Goal: Task Accomplishment & Management: Complete application form

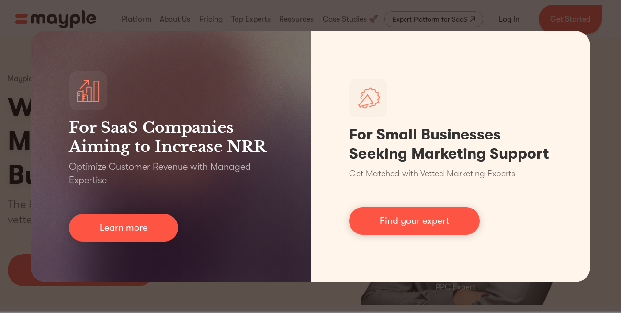
click at [574, 21] on div "For SaaS Companies Aiming to Increase NRR Optimize Customer Revenue with Manage…" at bounding box center [310, 156] width 621 height 313
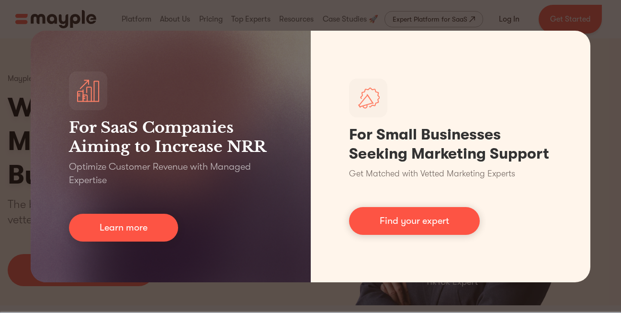
click at [604, 75] on div "For SaaS Companies Aiming to Increase NRR Optimize Customer Revenue with Manage…" at bounding box center [310, 156] width 621 height 313
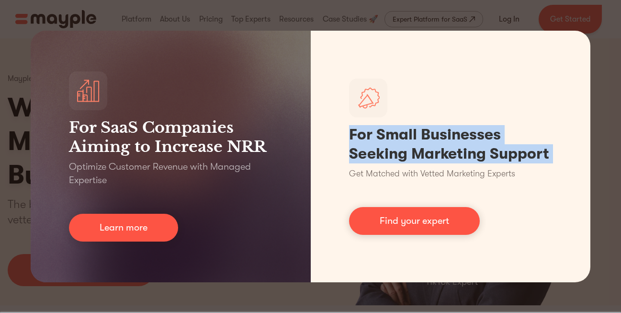
click at [604, 75] on div "For SaaS Companies Aiming to Increase NRR Optimize Customer Revenue with Manage…" at bounding box center [310, 156] width 621 height 313
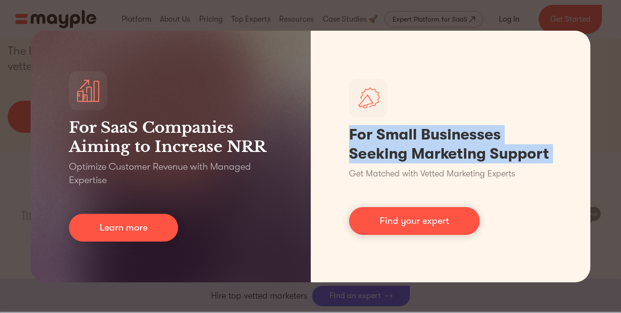
scroll to position [179, 0]
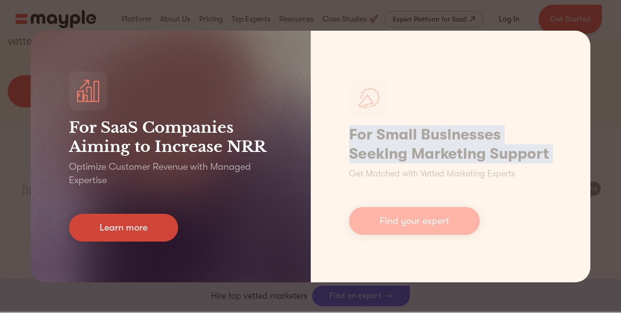
click at [122, 232] on link "Learn more" at bounding box center [123, 228] width 109 height 28
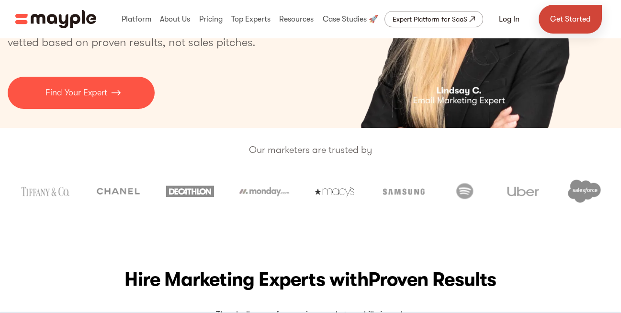
click at [568, 15] on link "Get Started" at bounding box center [570, 19] width 63 height 29
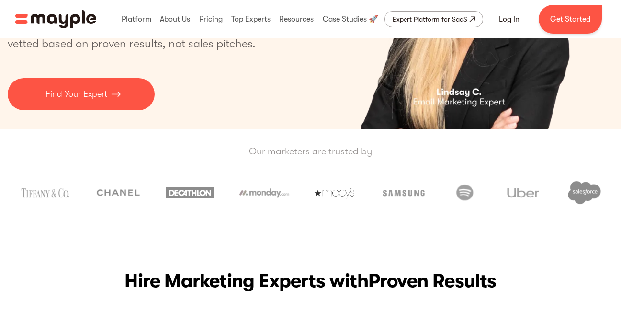
scroll to position [176, 0]
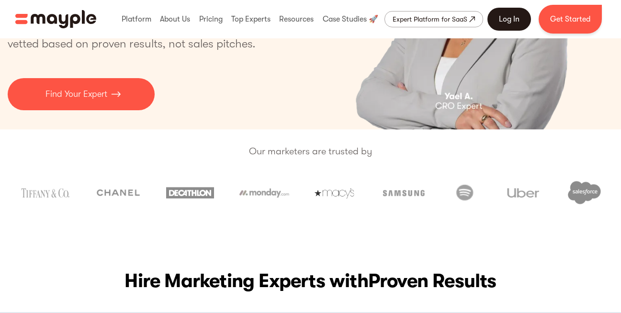
click at [511, 16] on link "Log In" at bounding box center [510, 19] width 44 height 23
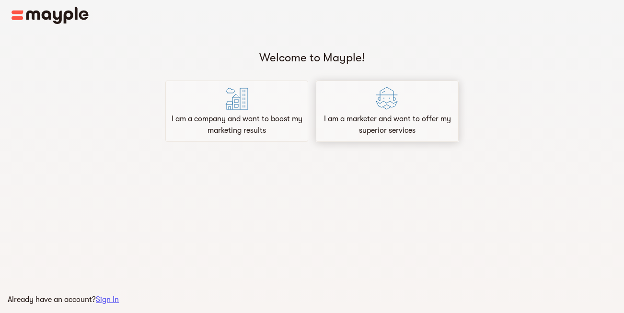
click at [396, 120] on p "I am a marketer and want to offer my superior services" at bounding box center [387, 124] width 134 height 23
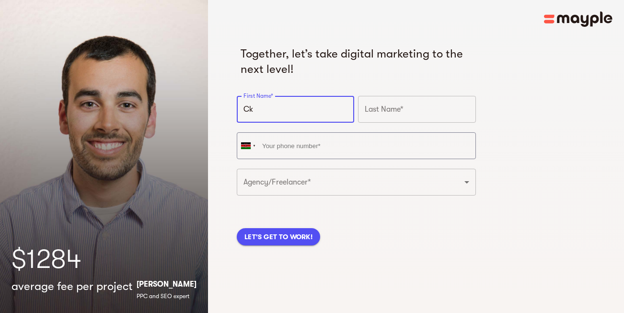
type input "C"
type input "[PERSON_NAME]"
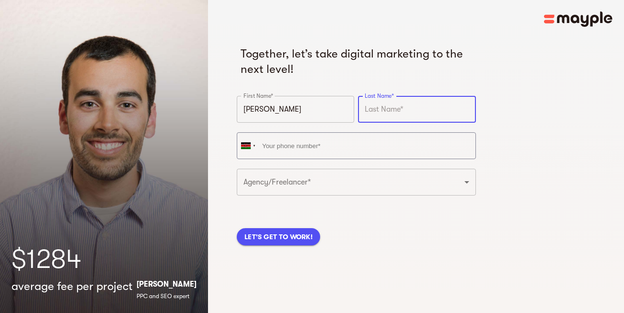
click at [403, 113] on input "text" at bounding box center [416, 109] width 117 height 27
type input "Kendi"
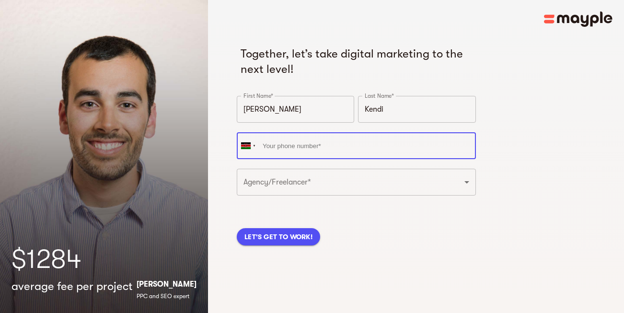
click at [308, 149] on input "tel" at bounding box center [356, 145] width 239 height 27
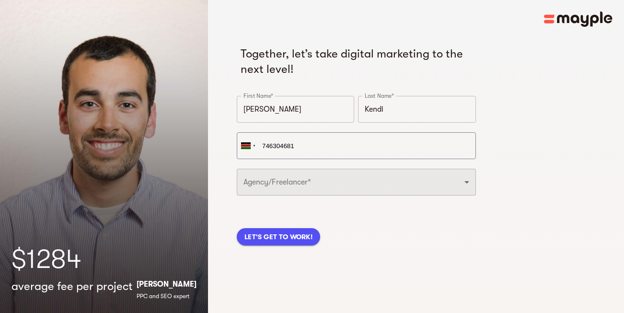
type input "+254 746 304681"
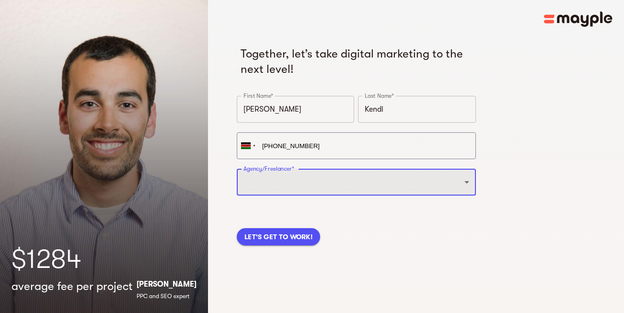
click at [464, 182] on select "Freelancer Digital Agency" at bounding box center [356, 182] width 239 height 27
select select "FREELANCER"
click at [237, 169] on select "Freelancer Digital Agency" at bounding box center [356, 182] width 239 height 27
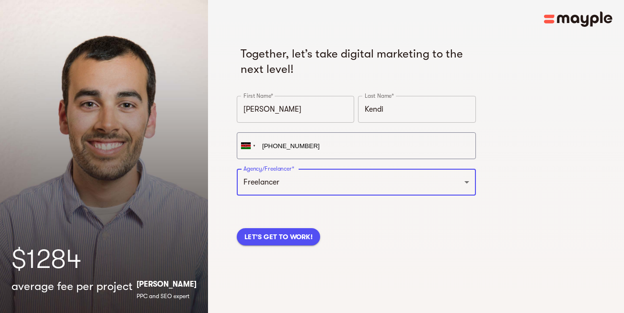
click at [294, 237] on span "LET'S GET TO WORK!" at bounding box center [278, 237] width 68 height 12
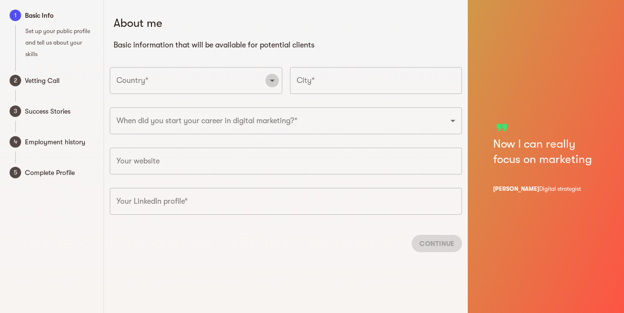
click at [271, 85] on icon "Open" at bounding box center [272, 81] width 12 height 12
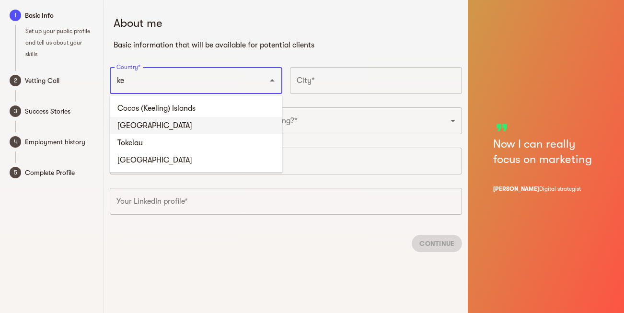
click at [152, 123] on li "Kenya" at bounding box center [196, 125] width 173 height 17
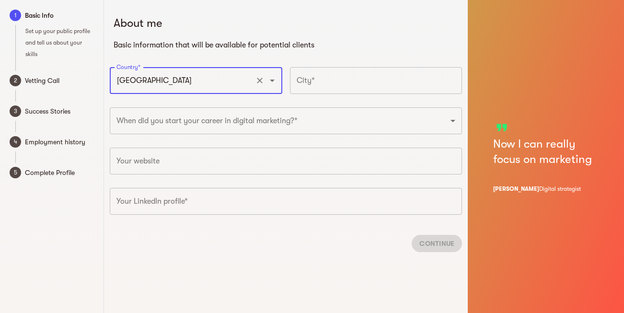
type input "Kenya"
click at [313, 85] on input "text" at bounding box center [376, 80] width 173 height 27
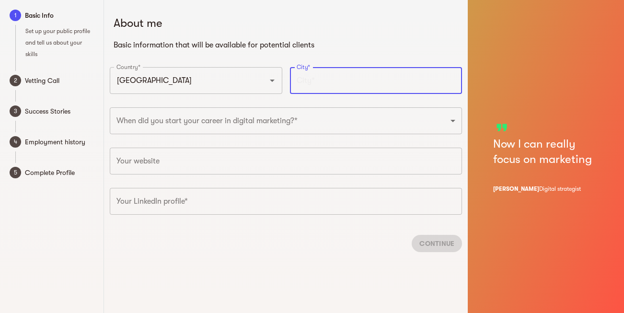
type input "Nairobi"
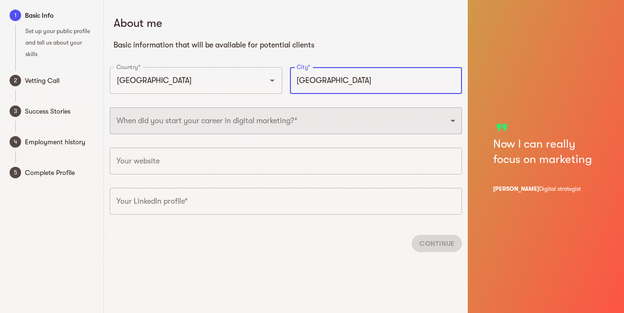
click at [454, 123] on select "2025 2024 2023 2022 2021 2020 2019 2018 2017 2016 2015 2014 2013 2012 2011 2010…" at bounding box center [286, 120] width 352 height 27
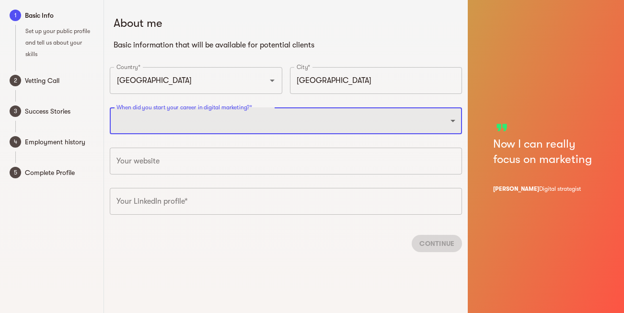
select select "2024"
click at [110, 107] on select "2025 2024 2023 2022 2021 2020 2019 2018 2017 2016 2015 2014 2013 2012 2011 2010…" at bounding box center [286, 120] width 352 height 27
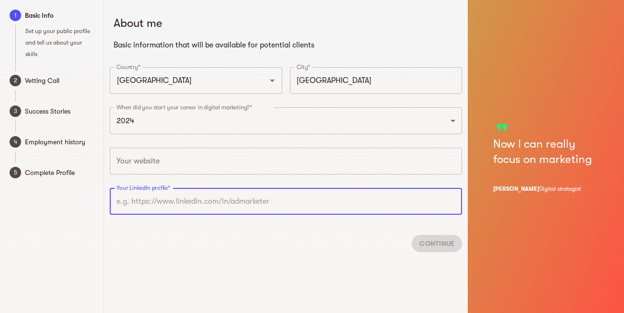
click at [183, 206] on input "text" at bounding box center [286, 201] width 352 height 27
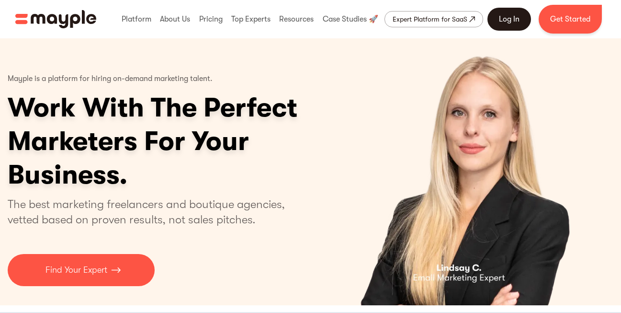
click at [511, 26] on link "Log In" at bounding box center [510, 19] width 44 height 23
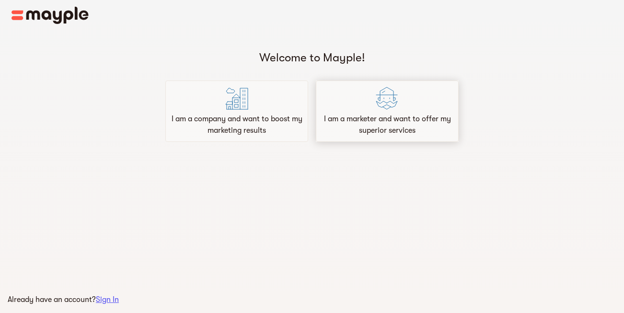
click at [426, 126] on p "I am a marketer and want to offer my superior services" at bounding box center [387, 124] width 134 height 23
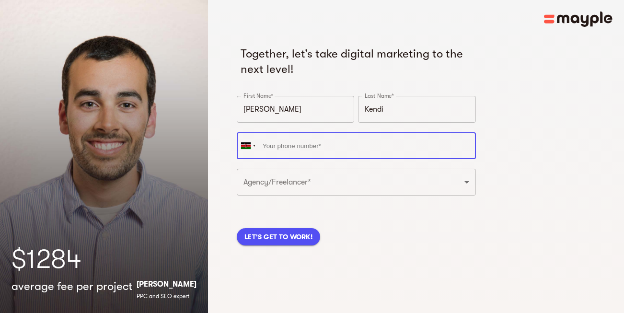
click at [311, 146] on input "tel" at bounding box center [356, 145] width 239 height 27
type input "+254 746 304681"
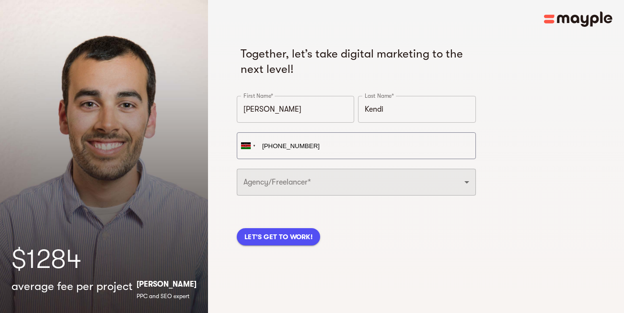
click at [392, 181] on select "Freelancer Digital Agency" at bounding box center [356, 182] width 239 height 27
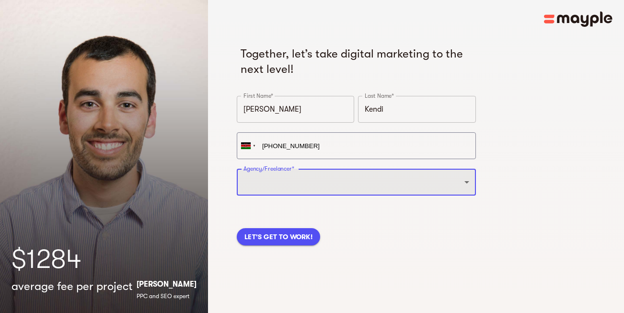
select select "FREELANCER"
click at [237, 169] on select "Freelancer Digital Agency" at bounding box center [356, 182] width 239 height 27
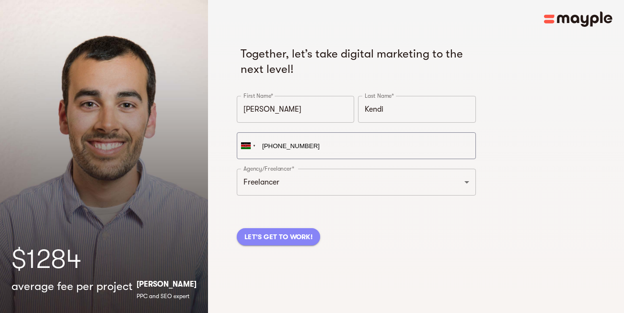
click at [314, 233] on button "LET'S GET TO WORK!" at bounding box center [278, 236] width 83 height 17
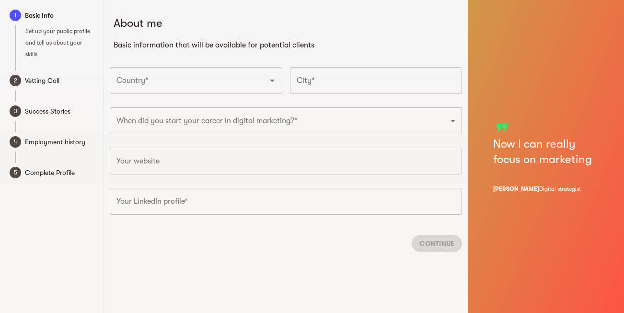
click at [240, 87] on input "Country*" at bounding box center [182, 80] width 137 height 18
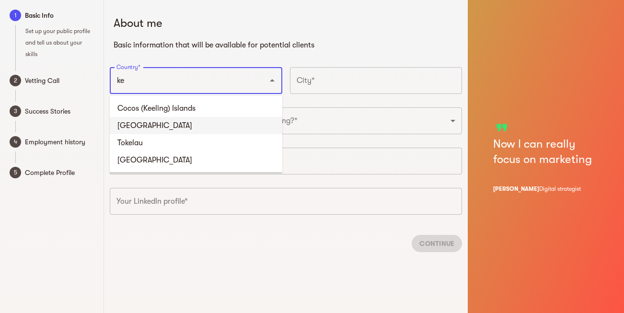
click at [179, 121] on li "Kenya" at bounding box center [196, 125] width 173 height 17
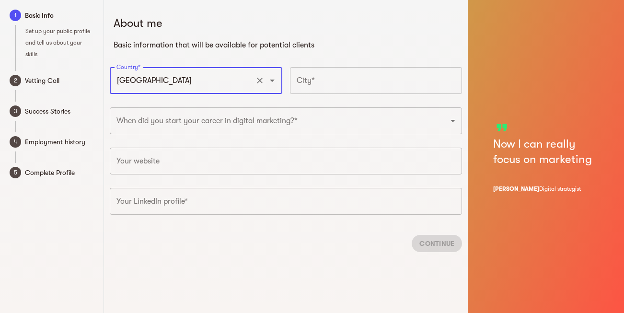
type input "Kenya"
click at [330, 80] on input "text" at bounding box center [376, 80] width 173 height 27
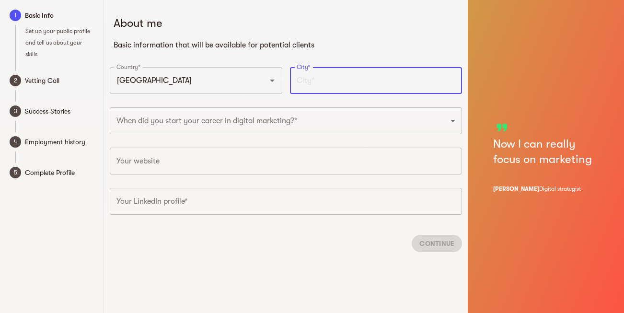
type input "Nairobi"
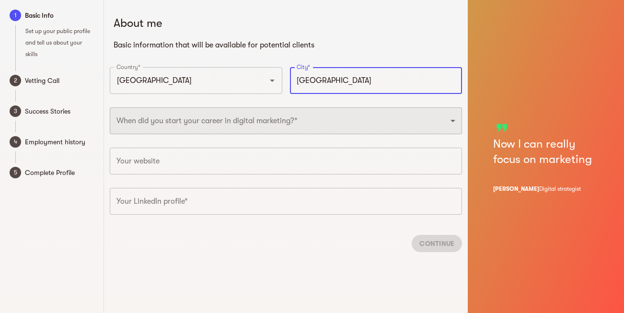
click at [426, 126] on select "2025 2024 2023 2022 2021 2020 2019 2018 2017 2016 2015 2014 2013 2012 2011 2010…" at bounding box center [286, 120] width 352 height 27
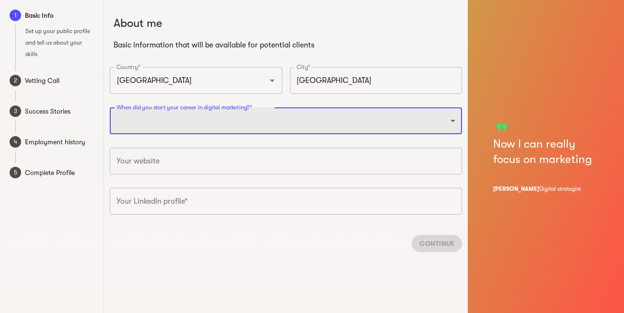
select select "2023"
click at [110, 107] on select "2025 2024 2023 2022 2021 2020 2019 2018 2017 2016 2015 2014 2013 2012 2011 2010…" at bounding box center [286, 120] width 352 height 27
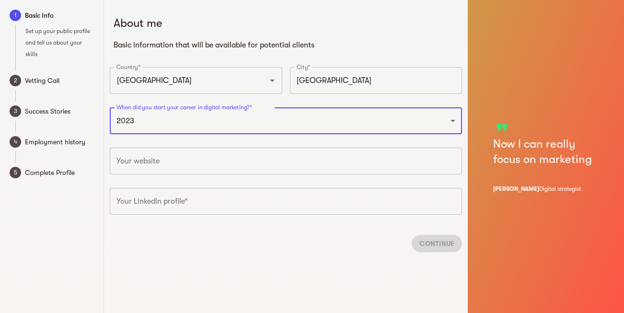
click at [231, 198] on input "text" at bounding box center [286, 201] width 352 height 27
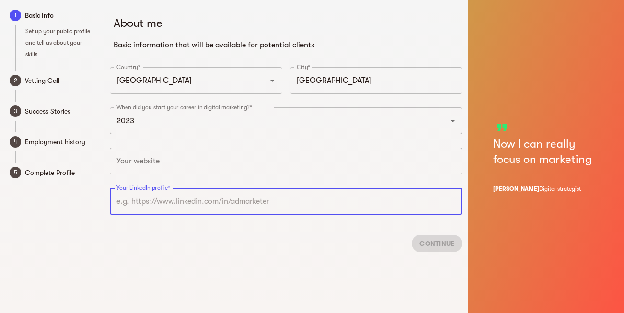
paste input "www.linkedin.com/in/caroline-kendi"
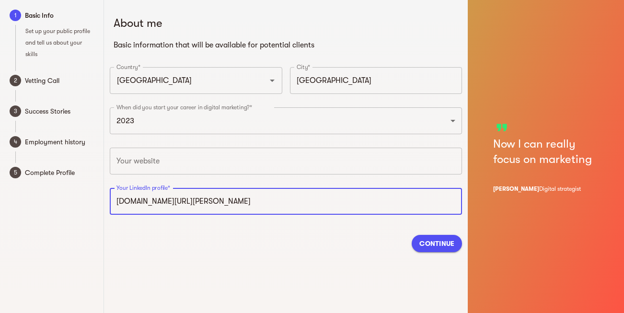
type input "https://www.linkedin.com/in/caroline-kendi"
click at [441, 249] on button "Continue" at bounding box center [437, 243] width 50 height 17
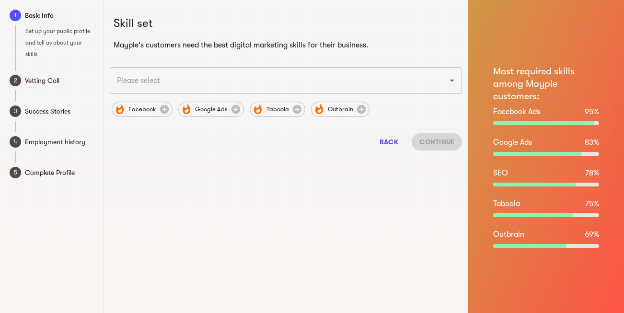
click at [454, 83] on icon "Open" at bounding box center [452, 81] width 12 height 12
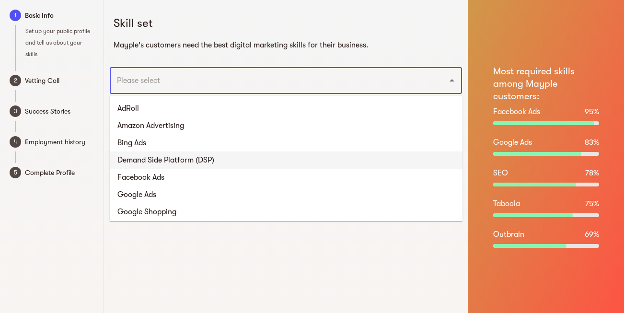
click at [138, 165] on li "Demand Side Platform (DSP)" at bounding box center [286, 159] width 353 height 17
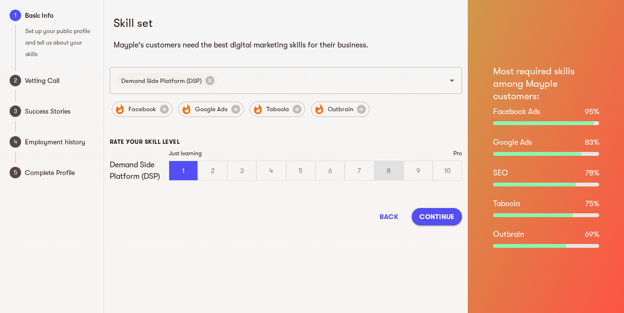
click at [391, 176] on div "8" at bounding box center [389, 170] width 28 height 19
click at [0, 0] on input "8" at bounding box center [0, 0] width 0 height 0
click at [431, 216] on span "Continue" at bounding box center [436, 217] width 35 height 12
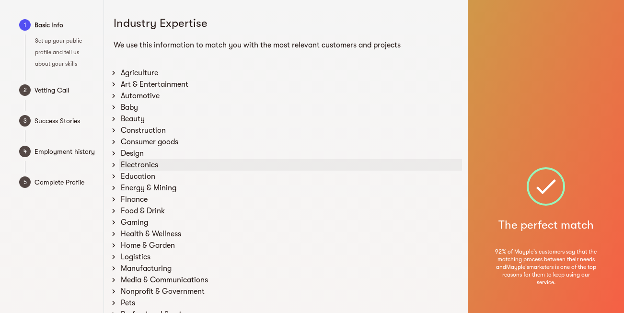
click at [173, 163] on div "Electronics" at bounding box center [290, 165] width 343 height 12
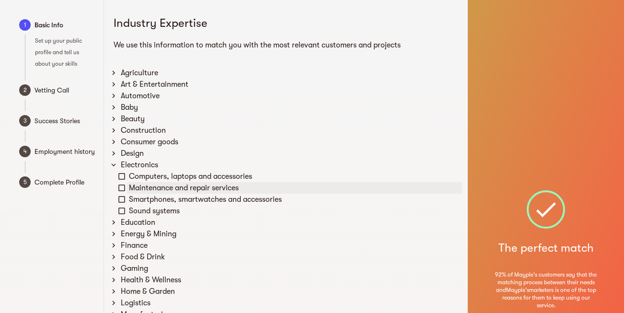
click at [173, 185] on div "Maintenance and repair services" at bounding box center [294, 188] width 335 height 12
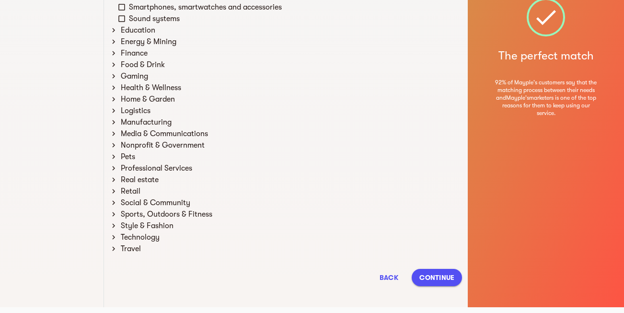
scroll to position [198, 0]
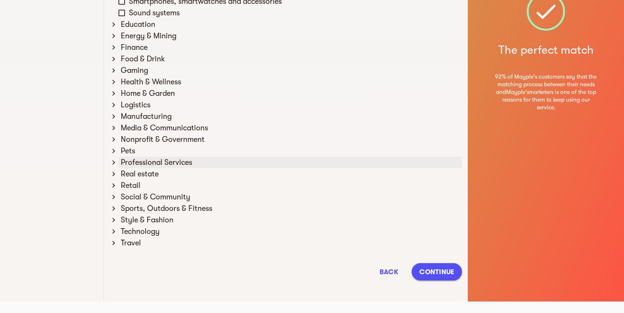
click at [187, 162] on div "Professional Services" at bounding box center [290, 163] width 343 height 12
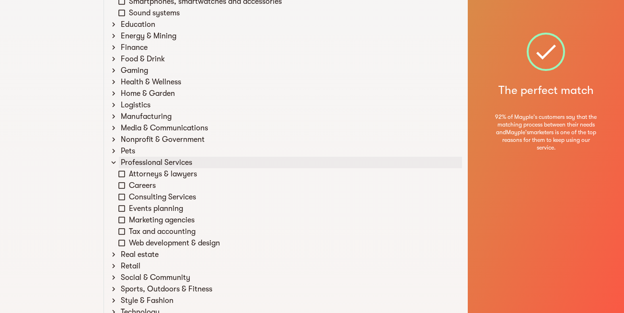
click at [187, 162] on div "Professional Services" at bounding box center [290, 163] width 343 height 12
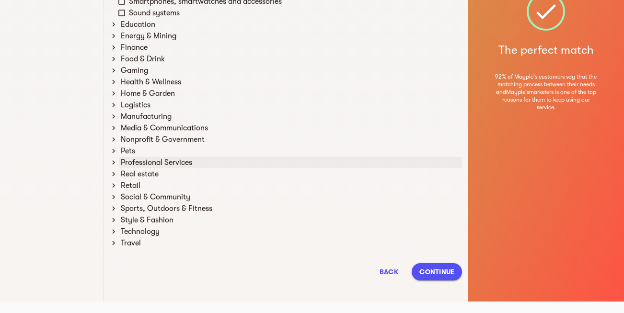
click at [187, 162] on div "Professional Services" at bounding box center [290, 163] width 343 height 12
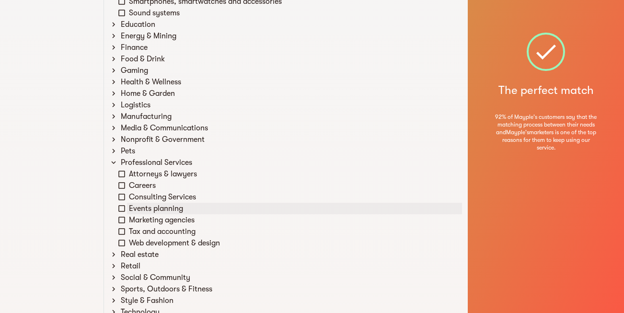
click at [153, 209] on div "Events planning" at bounding box center [294, 209] width 335 height 12
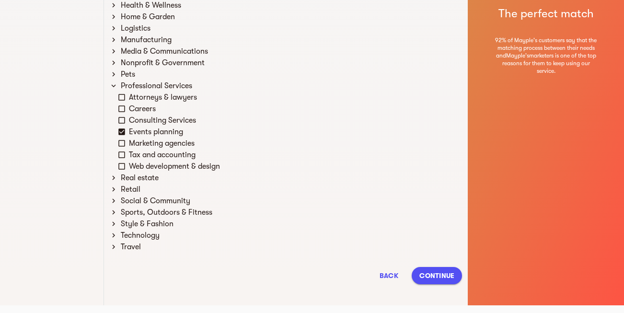
scroll to position [278, 0]
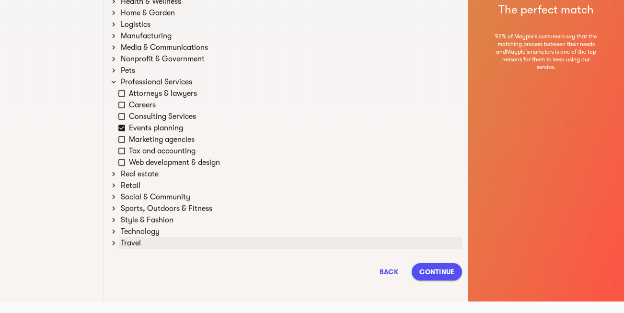
click at [132, 240] on div "Travel" at bounding box center [290, 243] width 343 height 12
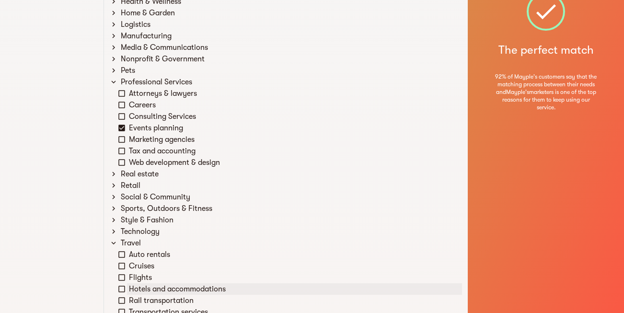
click at [125, 290] on icon at bounding box center [121, 289] width 9 height 9
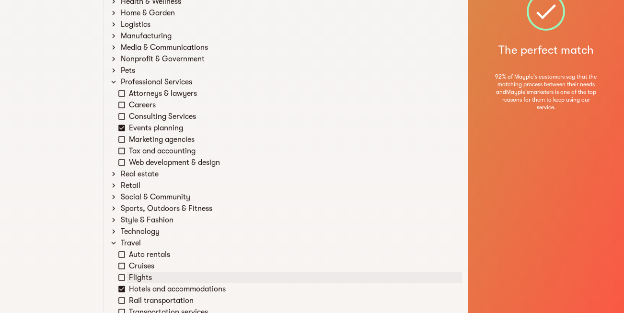
click at [125, 275] on icon at bounding box center [121, 277] width 7 height 7
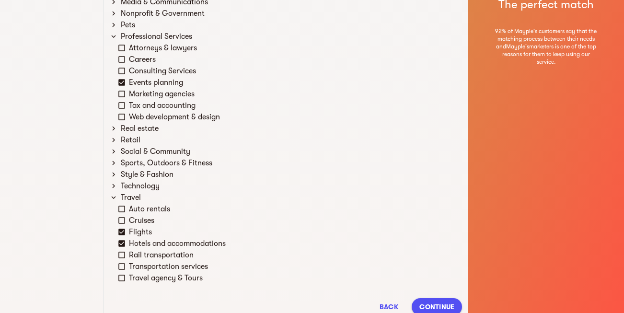
scroll to position [338, 0]
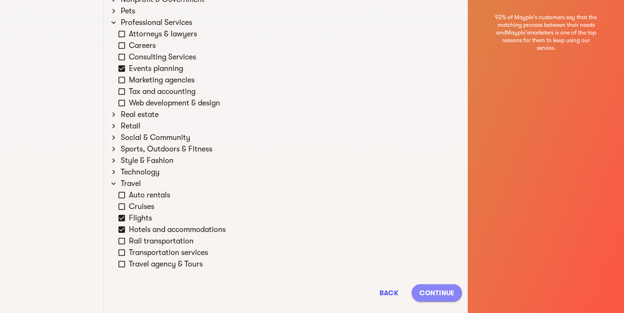
click at [446, 289] on span "Continue" at bounding box center [436, 293] width 35 height 12
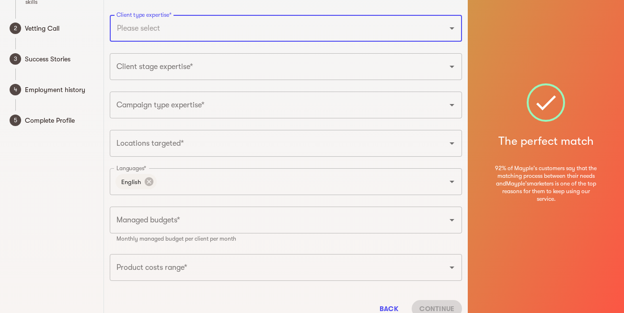
scroll to position [0, 0]
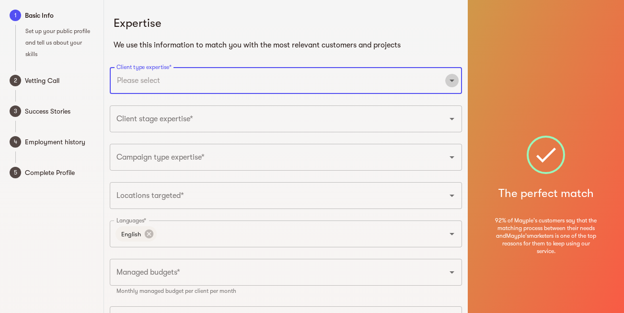
click at [451, 83] on icon "Open" at bounding box center [452, 81] width 12 height 12
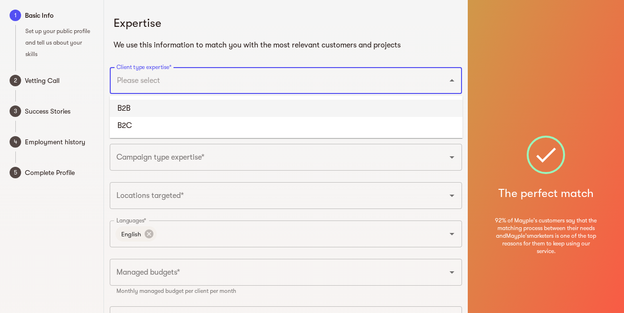
click at [174, 103] on li "B2B" at bounding box center [286, 108] width 353 height 17
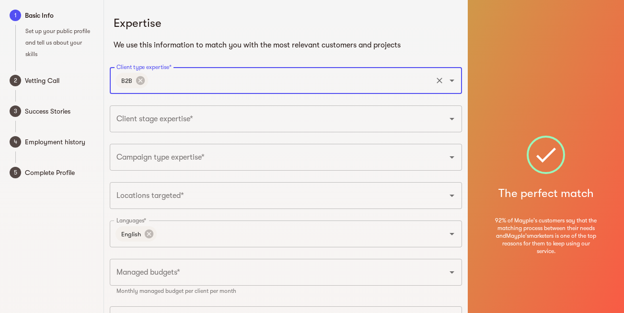
click at [453, 121] on icon "Open" at bounding box center [452, 119] width 12 height 12
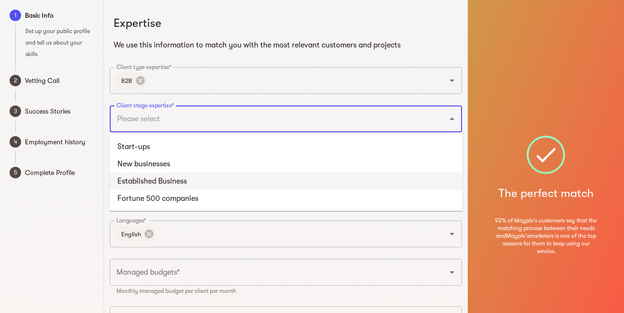
click at [151, 178] on li "Established Business" at bounding box center [286, 181] width 353 height 17
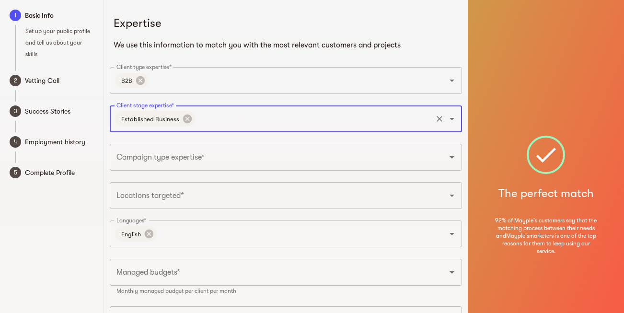
click at [454, 161] on icon "Open" at bounding box center [452, 157] width 12 height 12
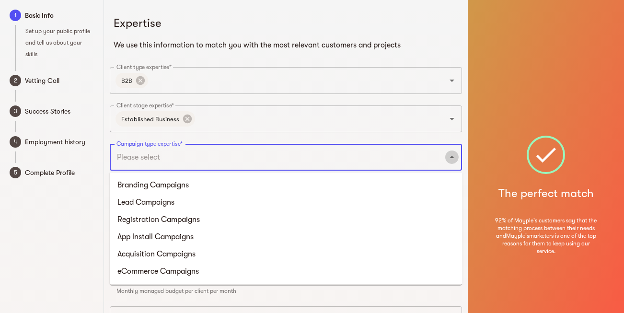
click at [451, 159] on icon "Close" at bounding box center [452, 157] width 12 height 12
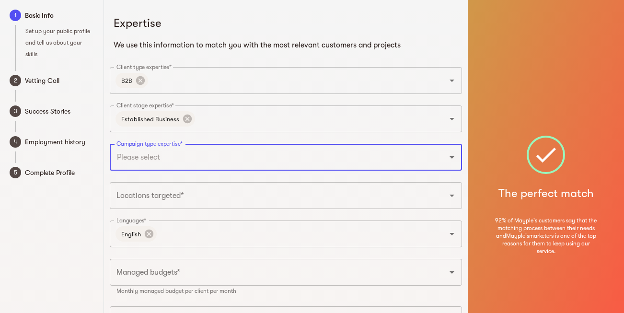
click at [451, 159] on icon "Open" at bounding box center [452, 157] width 12 height 12
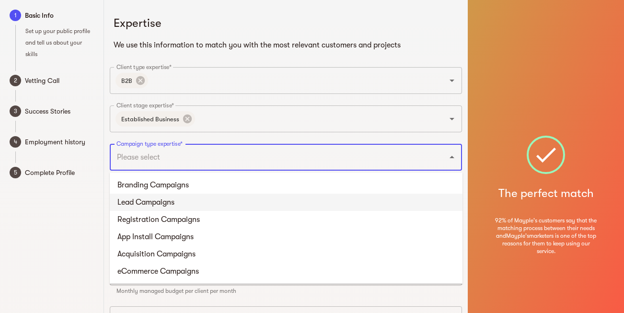
click at [161, 210] on li "Lead Campaigns" at bounding box center [286, 202] width 353 height 17
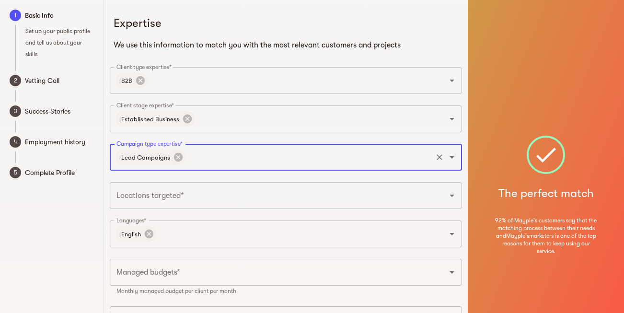
click at [452, 202] on button "Open" at bounding box center [451, 195] width 13 height 13
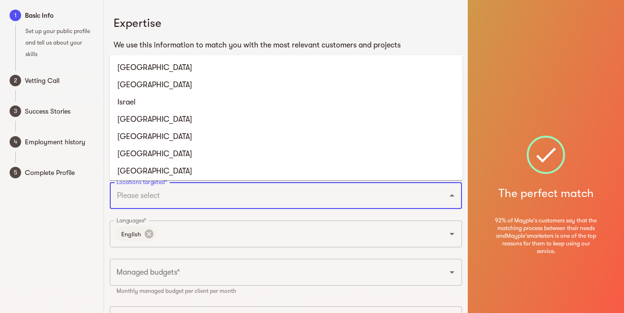
click at [452, 200] on icon "Close" at bounding box center [452, 196] width 12 height 12
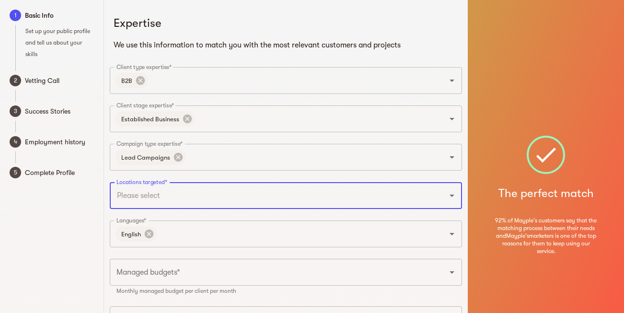
click at [452, 198] on icon "Open" at bounding box center [452, 196] width 12 height 12
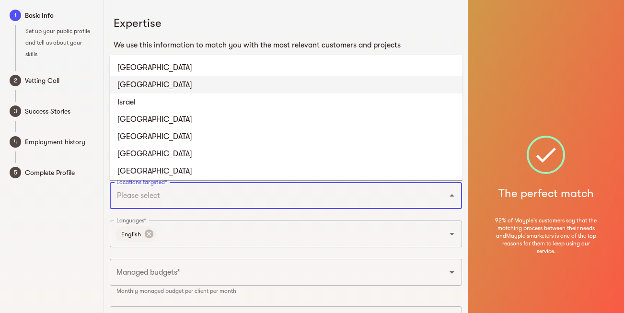
click at [153, 81] on li "United Kingdom" at bounding box center [286, 84] width 353 height 17
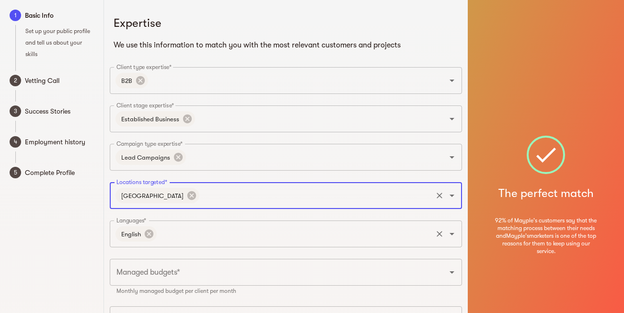
click at [450, 239] on icon "Open" at bounding box center [452, 234] width 12 height 12
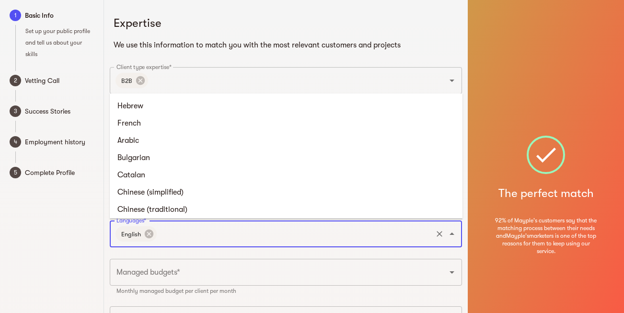
click at [125, 233] on span "English" at bounding box center [130, 234] width 31 height 9
click at [275, 244] on div "English Languages*" at bounding box center [286, 233] width 352 height 27
click at [438, 238] on icon "Clear" at bounding box center [440, 234] width 10 height 10
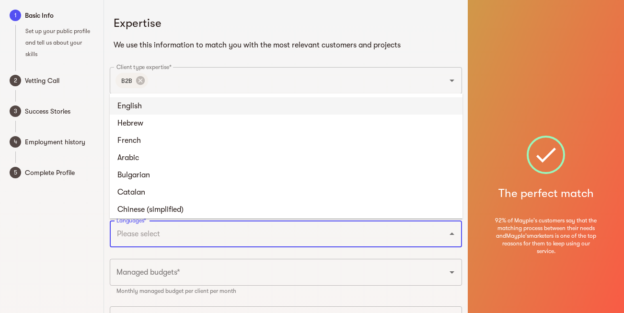
click at [137, 105] on li "English" at bounding box center [286, 105] width 353 height 17
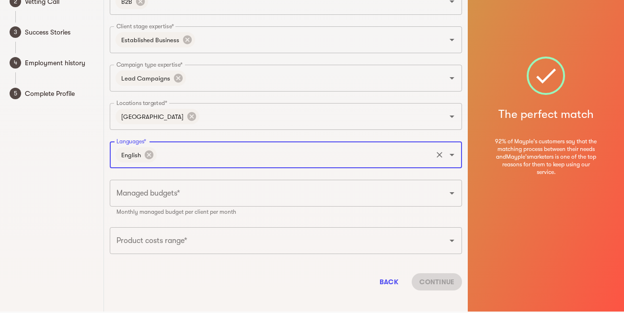
scroll to position [89, 0]
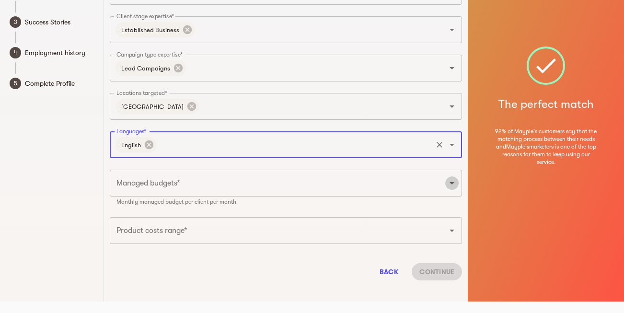
click at [451, 188] on icon "Open" at bounding box center [452, 183] width 12 height 12
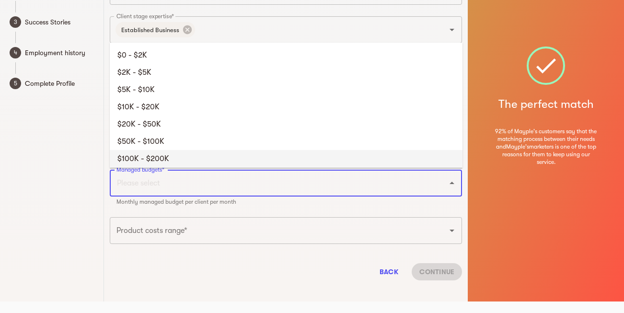
click at [138, 155] on li "$100K - $200K" at bounding box center [286, 158] width 353 height 17
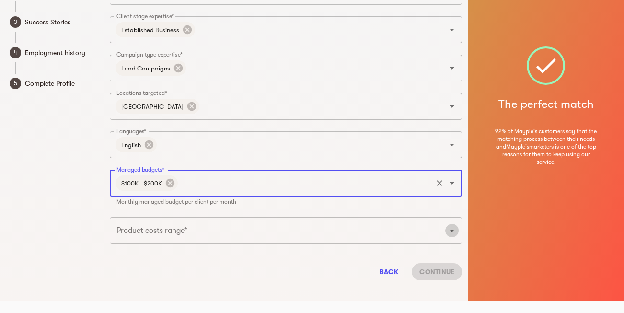
click at [456, 232] on icon "Open" at bounding box center [452, 231] width 12 height 12
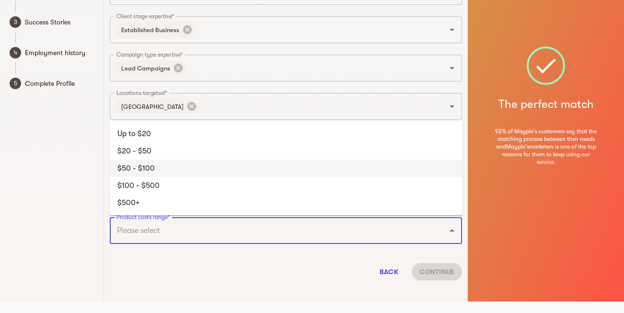
click at [144, 170] on li "$50 - $100" at bounding box center [286, 168] width 353 height 17
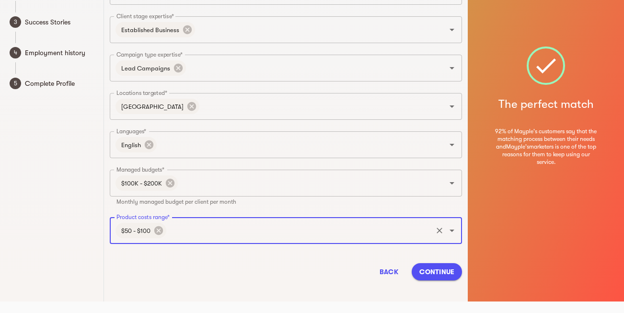
click at [440, 273] on span "Continue" at bounding box center [436, 272] width 35 height 12
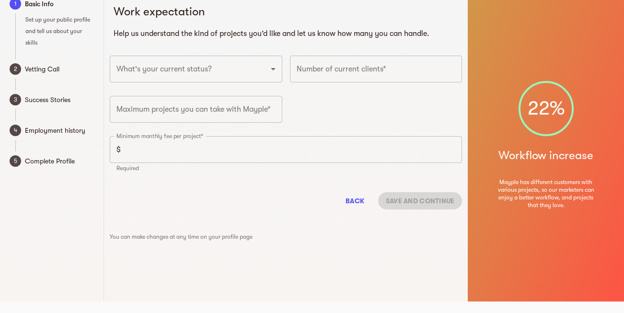
scroll to position [12, 0]
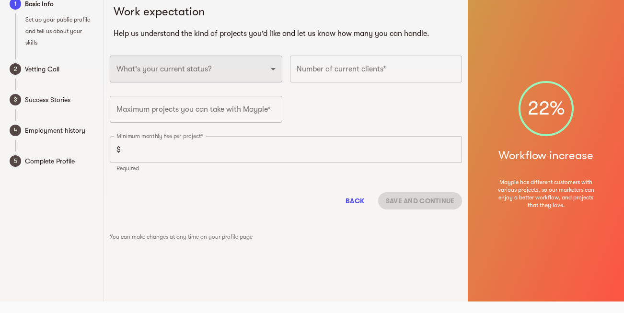
click at [273, 71] on select "Full-time freelancer Full-time job New-freelancing Part-time-freelance Searchin…" at bounding box center [196, 69] width 173 height 27
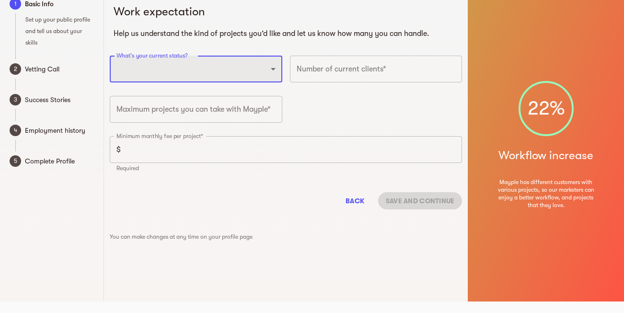
select select "FULLTIME_FREELANCER"
click at [110, 56] on select "Full-time freelancer Full-time job New-freelancing Part-time-freelance Searchin…" at bounding box center [196, 69] width 173 height 27
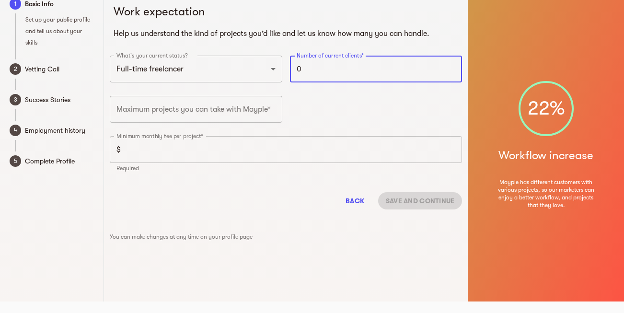
click at [454, 73] on input "0" at bounding box center [376, 69] width 173 height 27
click at [453, 72] on input "0" at bounding box center [376, 69] width 173 height 27
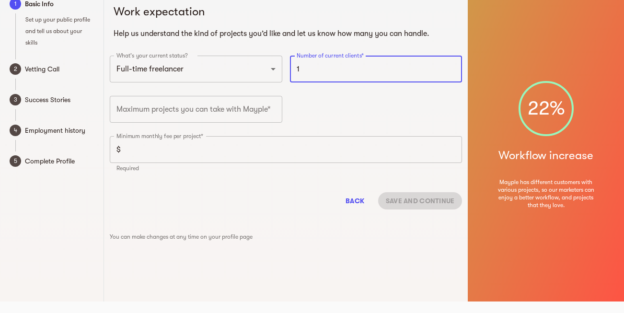
click at [451, 65] on input "1" at bounding box center [376, 69] width 173 height 27
click at [451, 65] on input "2" at bounding box center [376, 69] width 173 height 27
click at [451, 65] on input "3" at bounding box center [376, 69] width 173 height 27
click at [451, 65] on input "4" at bounding box center [376, 69] width 173 height 27
click at [451, 65] on input "5" at bounding box center [376, 69] width 173 height 27
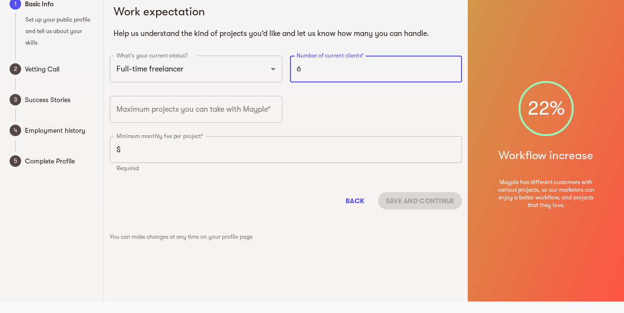
click at [451, 65] on input "6" at bounding box center [376, 69] width 173 height 27
click at [451, 65] on input "7" at bounding box center [376, 69] width 173 height 27
click at [451, 65] on input "8" at bounding box center [376, 69] width 173 height 27
click at [451, 65] on input "9" at bounding box center [376, 69] width 173 height 27
click at [451, 65] on input "10" at bounding box center [376, 69] width 173 height 27
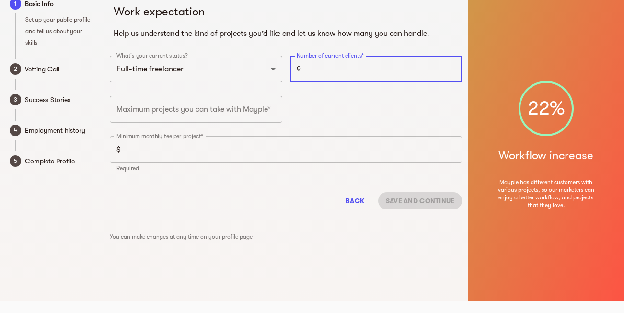
click at [451, 69] on input "9" at bounding box center [376, 69] width 173 height 27
click at [451, 69] on input "8" at bounding box center [376, 69] width 173 height 27
click at [451, 69] on input "7" at bounding box center [376, 69] width 173 height 27
click at [451, 69] on input "6" at bounding box center [376, 69] width 173 height 27
click at [451, 69] on input "5" at bounding box center [376, 69] width 173 height 27
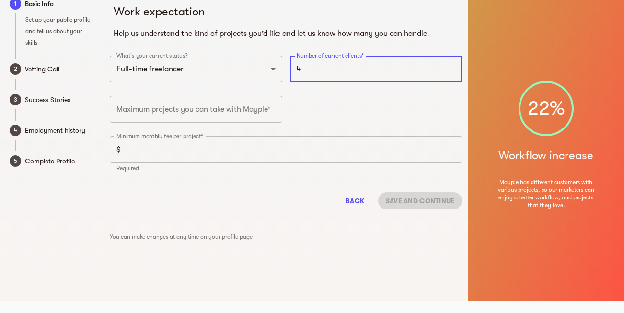
click at [451, 69] on input "4" at bounding box center [376, 69] width 173 height 27
type input "3"
click at [451, 69] on input "3" at bounding box center [376, 69] width 173 height 27
click at [274, 112] on input "1" at bounding box center [196, 109] width 173 height 27
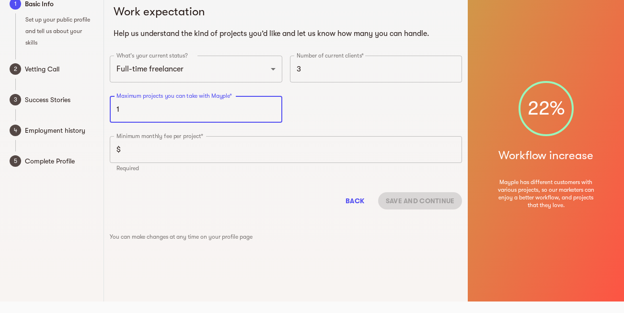
click at [274, 112] on input "1" at bounding box center [196, 109] width 173 height 27
click at [271, 109] on input "2" at bounding box center [196, 109] width 173 height 27
click at [271, 109] on input "3" at bounding box center [196, 109] width 173 height 27
click at [271, 109] on input "4" at bounding box center [196, 109] width 173 height 27
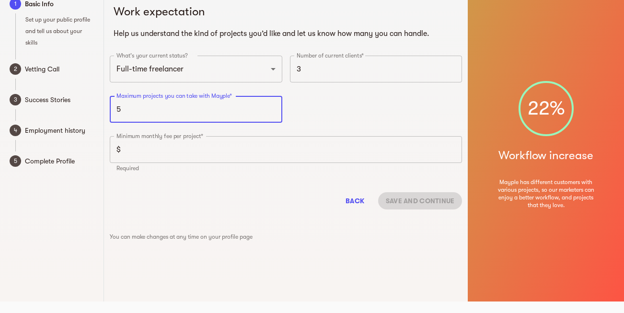
click at [271, 109] on input "5" at bounding box center [196, 109] width 173 height 27
click at [271, 109] on input "6" at bounding box center [196, 109] width 173 height 27
type input "7"
click at [271, 109] on input "7" at bounding box center [196, 109] width 173 height 27
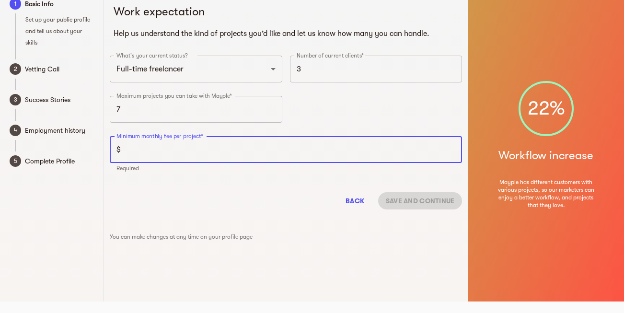
click at [451, 155] on input "number" at bounding box center [293, 149] width 337 height 27
click at [453, 148] on input "1" at bounding box center [293, 149] width 337 height 27
click at [453, 148] on input "2" at bounding box center [293, 149] width 337 height 27
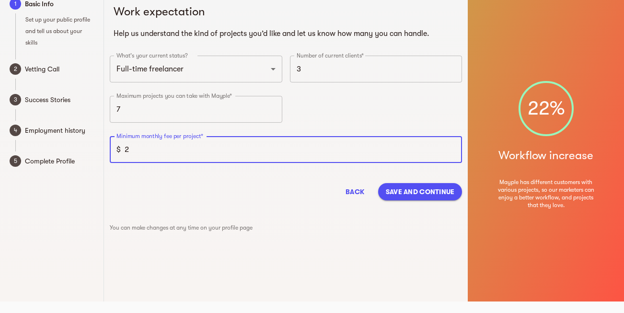
click at [453, 148] on input "3" at bounding box center [293, 149] width 337 height 27
click at [453, 148] on input "4" at bounding box center [293, 149] width 337 height 27
click at [453, 148] on input "5" at bounding box center [293, 149] width 337 height 27
click at [453, 148] on input "6" at bounding box center [293, 149] width 337 height 27
click at [453, 148] on input "7" at bounding box center [293, 149] width 337 height 27
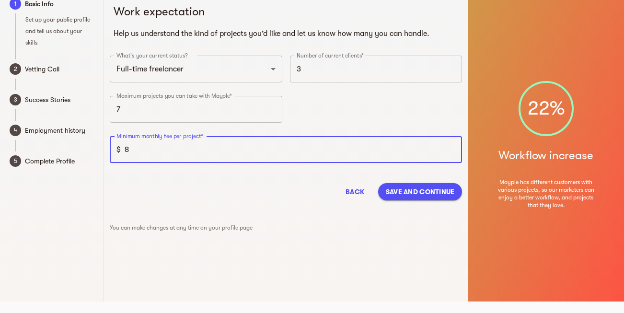
click at [453, 148] on input "8" at bounding box center [293, 149] width 337 height 27
click at [453, 148] on input "9" at bounding box center [293, 149] width 337 height 27
click at [453, 148] on input "10" at bounding box center [293, 149] width 337 height 27
click at [453, 148] on input "11" at bounding box center [293, 149] width 337 height 27
click at [453, 148] on input "12" at bounding box center [293, 149] width 337 height 27
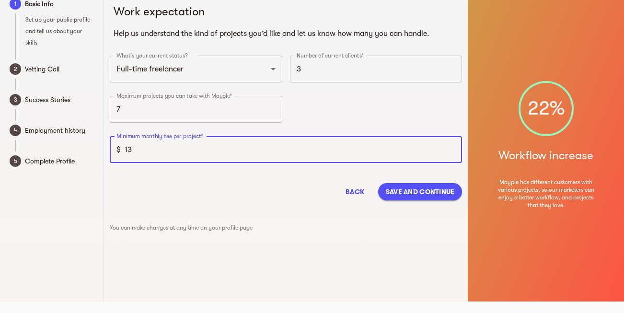
click at [453, 148] on input "13" at bounding box center [293, 149] width 337 height 27
click at [453, 148] on input "14" at bounding box center [293, 149] width 337 height 27
click at [453, 148] on input "15" at bounding box center [293, 149] width 337 height 27
click at [453, 148] on input "16" at bounding box center [293, 149] width 337 height 27
click at [453, 148] on input "17" at bounding box center [293, 149] width 337 height 27
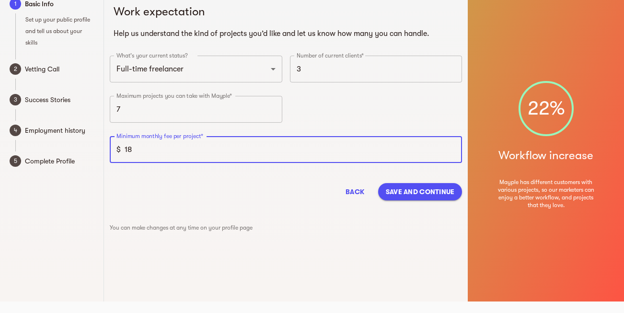
click at [453, 148] on input "18" at bounding box center [293, 149] width 337 height 27
click at [453, 148] on input "19" at bounding box center [293, 149] width 337 height 27
click at [453, 148] on input "20" at bounding box center [293, 149] width 337 height 27
click at [453, 148] on input "21" at bounding box center [293, 149] width 337 height 27
click at [453, 148] on input "22" at bounding box center [293, 149] width 337 height 27
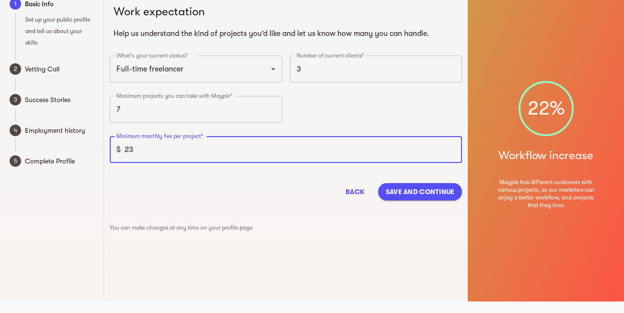
click at [453, 148] on input "23" at bounding box center [293, 149] width 337 height 27
click at [453, 148] on input "24" at bounding box center [293, 149] width 337 height 27
click at [453, 148] on input "25" at bounding box center [293, 149] width 337 height 27
click at [453, 148] on input "26" at bounding box center [293, 149] width 337 height 27
click at [453, 148] on input "27" at bounding box center [293, 149] width 337 height 27
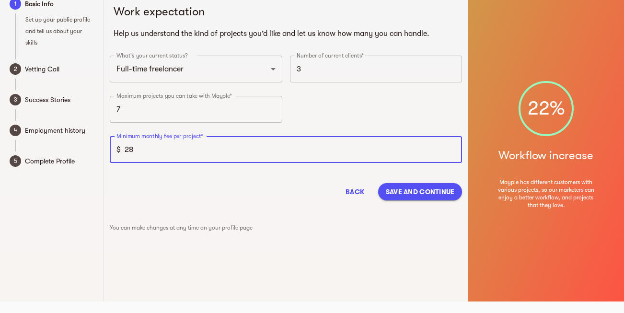
click at [453, 148] on input "28" at bounding box center [293, 149] width 337 height 27
click at [453, 148] on input "29" at bounding box center [293, 149] width 337 height 27
click at [453, 148] on input "30" at bounding box center [293, 149] width 337 height 27
click at [453, 148] on input "31" at bounding box center [293, 149] width 337 height 27
click at [453, 148] on input "32" at bounding box center [293, 149] width 337 height 27
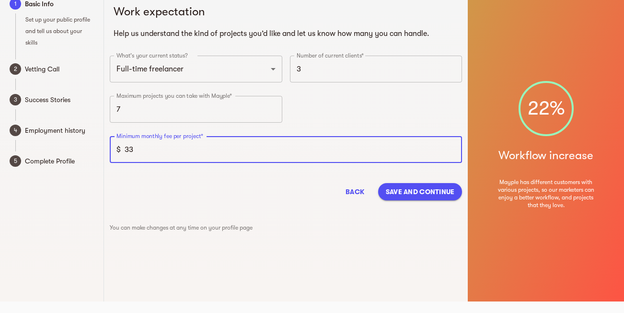
click at [453, 148] on input "33" at bounding box center [293, 149] width 337 height 27
click at [453, 148] on input "34" at bounding box center [293, 149] width 337 height 27
click at [453, 148] on input "35" at bounding box center [293, 149] width 337 height 27
click at [453, 148] on input "36" at bounding box center [293, 149] width 337 height 27
click at [453, 148] on input "37" at bounding box center [293, 149] width 337 height 27
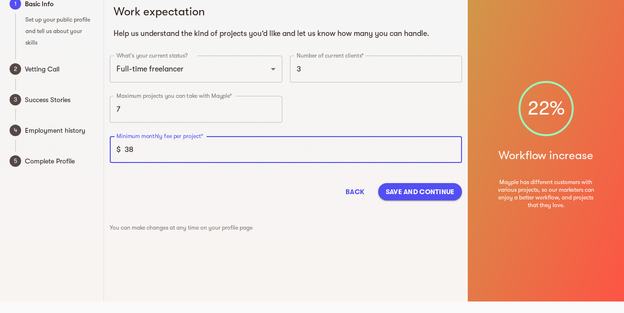
click at [453, 148] on input "38" at bounding box center [293, 149] width 337 height 27
click at [453, 148] on input "39" at bounding box center [293, 149] width 337 height 27
click at [453, 148] on input "40" at bounding box center [293, 149] width 337 height 27
click at [453, 148] on input "41" at bounding box center [293, 149] width 337 height 27
click at [453, 148] on input "42" at bounding box center [293, 149] width 337 height 27
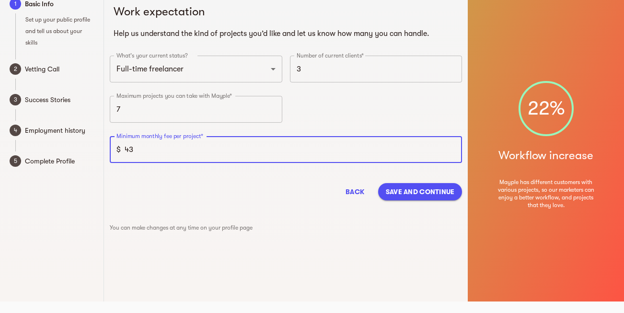
click at [453, 148] on input "43" at bounding box center [293, 149] width 337 height 27
click at [453, 148] on input "44" at bounding box center [293, 149] width 337 height 27
click at [453, 148] on input "45" at bounding box center [293, 149] width 337 height 27
click at [453, 148] on input "46" at bounding box center [293, 149] width 337 height 27
click at [453, 148] on input "47" at bounding box center [293, 149] width 337 height 27
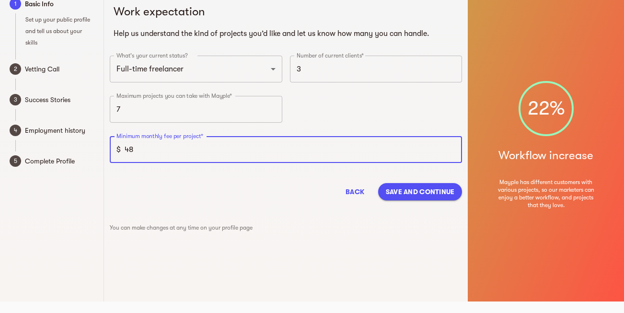
click at [453, 148] on input "48" at bounding box center [293, 149] width 337 height 27
click at [453, 148] on input "49" at bounding box center [293, 149] width 337 height 27
click at [453, 148] on input "50" at bounding box center [293, 149] width 337 height 27
click at [453, 148] on input "51" at bounding box center [293, 149] width 337 height 27
click at [453, 148] on input "52" at bounding box center [293, 149] width 337 height 27
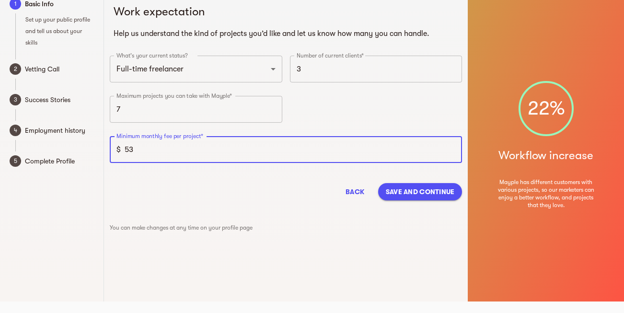
click at [453, 148] on input "53" at bounding box center [293, 149] width 337 height 27
click at [453, 148] on input "54" at bounding box center [293, 149] width 337 height 27
click at [453, 148] on input "55" at bounding box center [293, 149] width 337 height 27
click at [453, 148] on input "56" at bounding box center [293, 149] width 337 height 27
click at [453, 148] on input "57" at bounding box center [293, 149] width 337 height 27
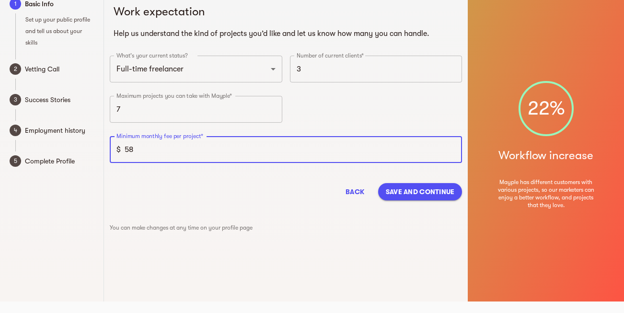
click at [453, 148] on input "58" at bounding box center [293, 149] width 337 height 27
click at [453, 148] on input "59" at bounding box center [293, 149] width 337 height 27
click at [453, 148] on input "68" at bounding box center [293, 149] width 337 height 27
click at [453, 148] on input "69" at bounding box center [293, 149] width 337 height 27
click at [453, 148] on input "311" at bounding box center [293, 149] width 337 height 27
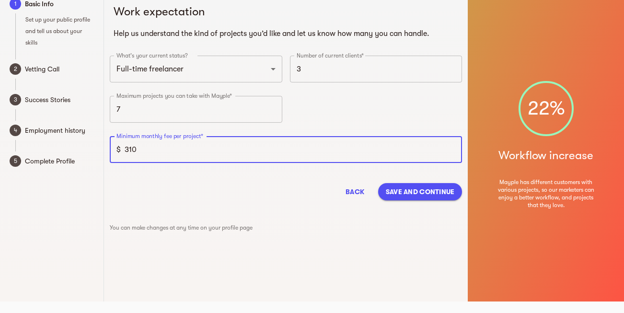
click at [453, 152] on input "310" at bounding box center [293, 149] width 337 height 27
click at [453, 152] on input "309" at bounding box center [293, 149] width 337 height 27
click at [453, 152] on input "308" at bounding box center [293, 149] width 337 height 27
click at [453, 152] on input "307" at bounding box center [293, 149] width 337 height 27
click at [453, 152] on input "306" at bounding box center [293, 149] width 337 height 27
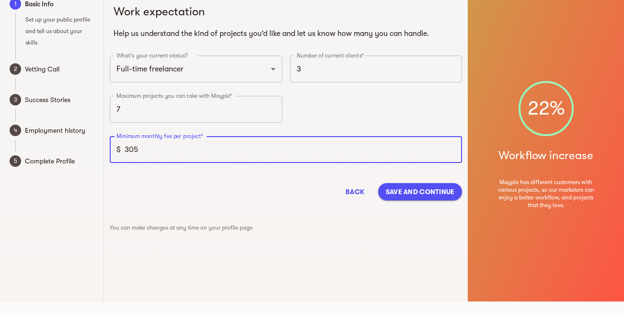
click at [453, 152] on input "305" at bounding box center [293, 149] width 337 height 27
click at [453, 152] on input "304" at bounding box center [293, 149] width 337 height 27
click at [453, 152] on input "303" at bounding box center [293, 149] width 337 height 27
click at [453, 152] on input "302" at bounding box center [293, 149] width 337 height 27
click at [453, 152] on input "301" at bounding box center [293, 149] width 337 height 27
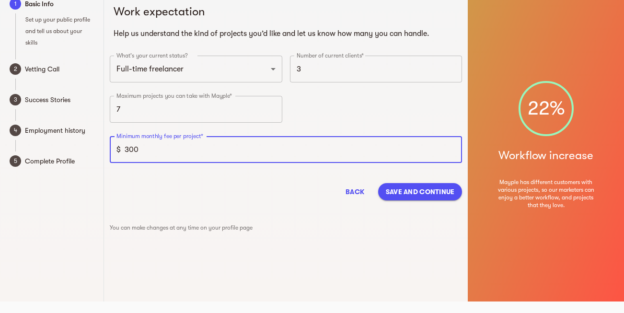
type input "300"
click at [453, 152] on input "300" at bounding box center [293, 149] width 337 height 27
click at [432, 193] on span "Save and continue" at bounding box center [420, 192] width 69 height 12
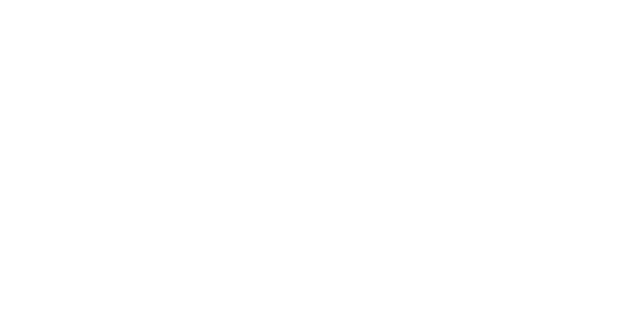
scroll to position [9, 0]
